Goal: Task Accomplishment & Management: Manage account settings

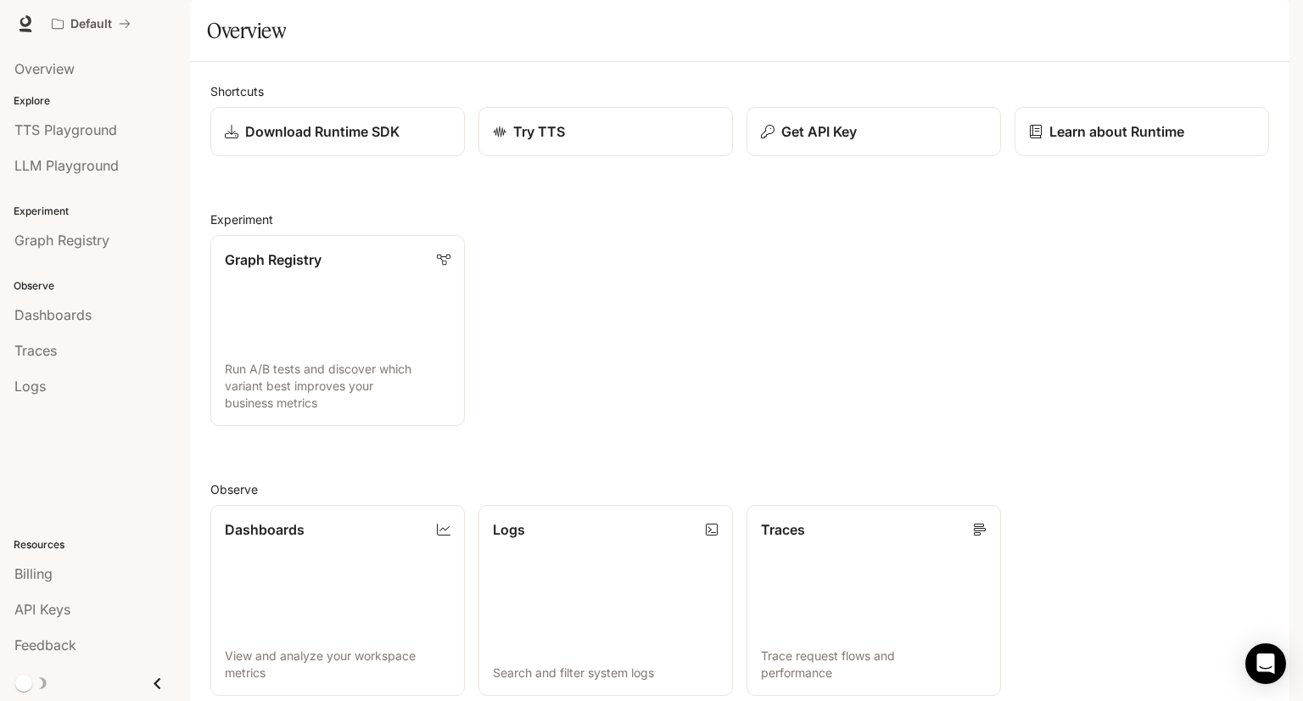
click at [574, 413] on div "Graph Registry Run A/B tests and discover which variant best improves your busi…" at bounding box center [733, 323] width 1072 height 204
click at [61, 614] on span "API Keys" at bounding box center [42, 609] width 56 height 20
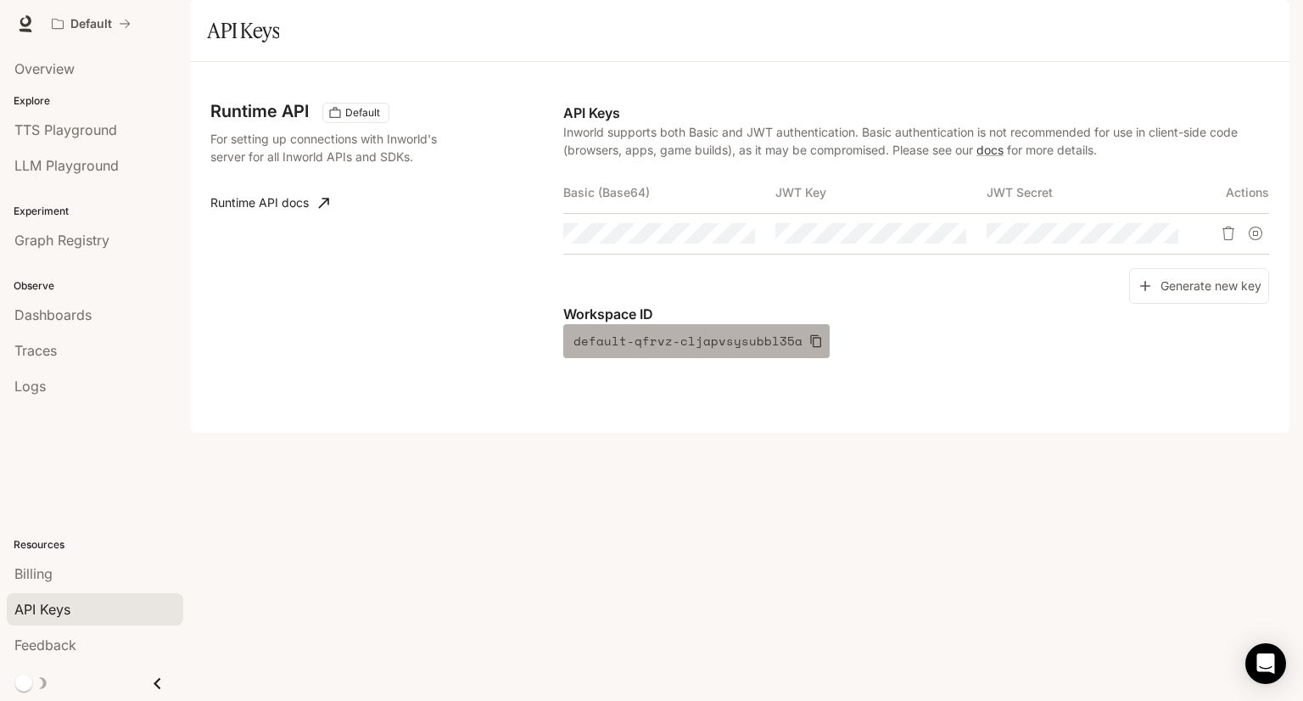
click at [809, 348] on icon "button" at bounding box center [816, 341] width 14 height 14
